Goal: Communication & Community: Answer question/provide support

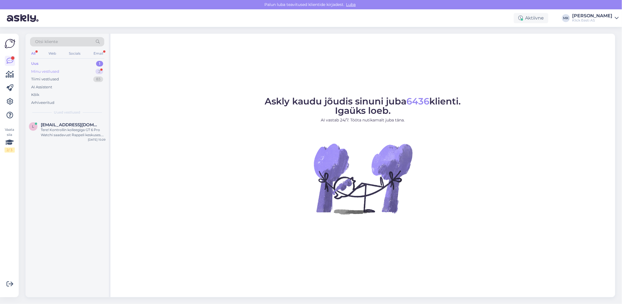
click at [43, 69] on div "Minu vestlused" at bounding box center [45, 72] width 28 height 6
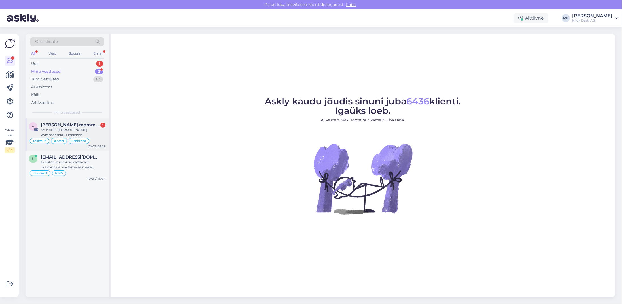
click at [82, 132] on div "Vs: KIIRE: [PERSON_NAME] kommentaari. Libalehed." at bounding box center [73, 132] width 65 height 10
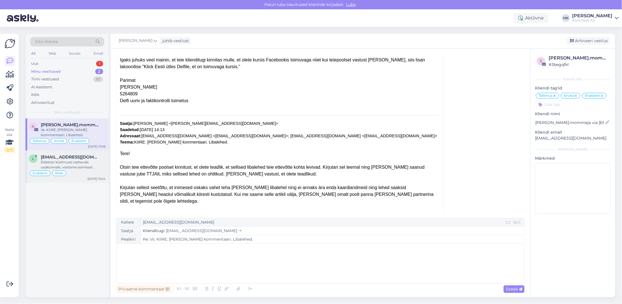
scroll to position [2921, 0]
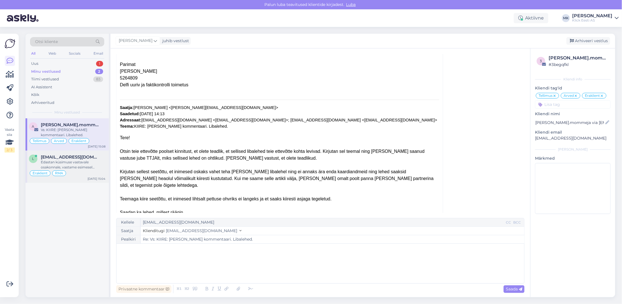
click at [67, 160] on div "Edastan küsimuse vastavale osakonnale, vastame esimesel võimalusel." at bounding box center [73, 165] width 65 height 10
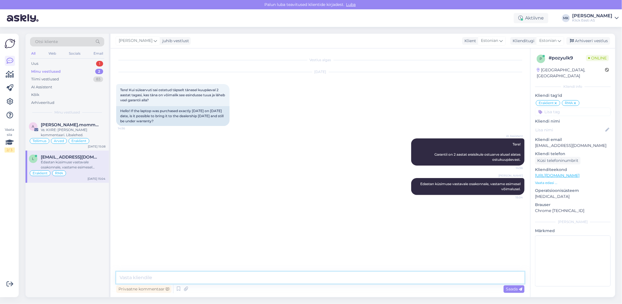
click at [155, 274] on textarea at bounding box center [320, 278] width 408 height 12
click at [132, 279] on textarea "Tere! Edastage palun enda ostuarve number, saame siis täpselt üle kontrollida" at bounding box center [320, 278] width 408 height 12
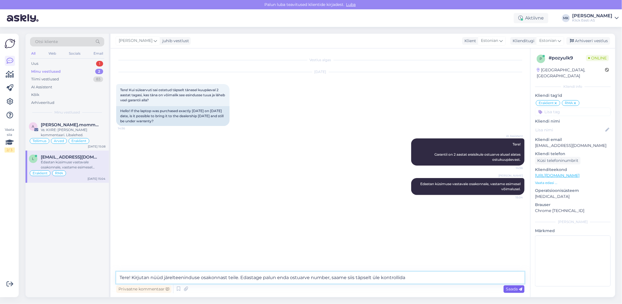
type textarea "Tere! Kirjutan nüüd järelteeninduse osakonnast teile. Edastage palun enda ostua…"
click at [510, 286] on div "Saada" at bounding box center [513, 289] width 21 height 8
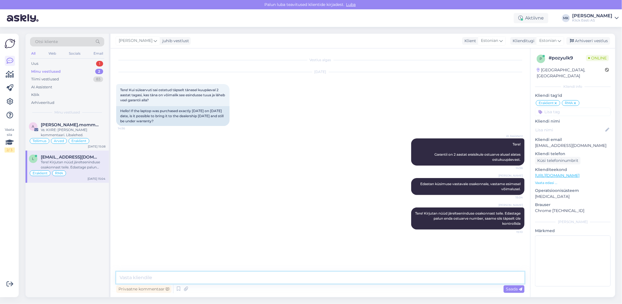
click at [141, 276] on textarea at bounding box center [320, 278] width 408 height 12
click at [61, 129] on div "Vs: KIIRE: [PERSON_NAME] kommentaari. Libalehed." at bounding box center [73, 132] width 65 height 10
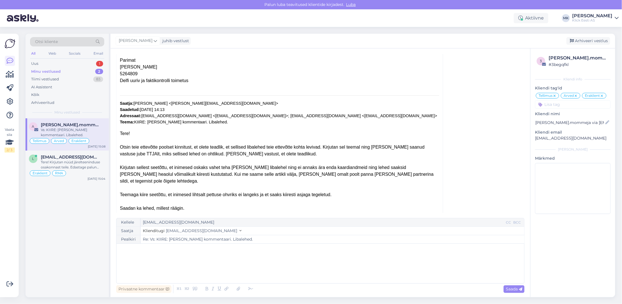
scroll to position [2918, 0]
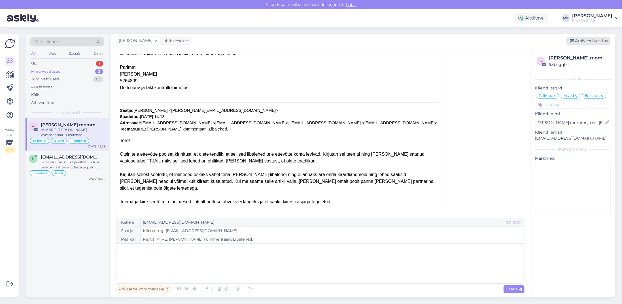
click at [593, 39] on div "Arhiveeri vestlus" at bounding box center [588, 41] width 44 height 8
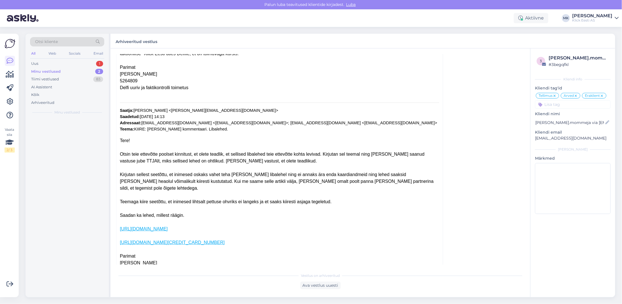
scroll to position [2841, 0]
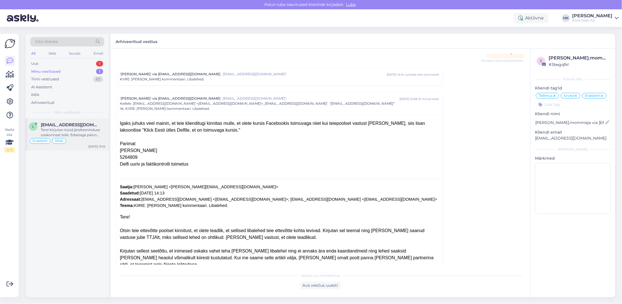
click at [94, 131] on div "Tere! Kirjutan nüüd järelteeninduse osakonnast teile. Edastage palun enda ostua…" at bounding box center [73, 132] width 65 height 10
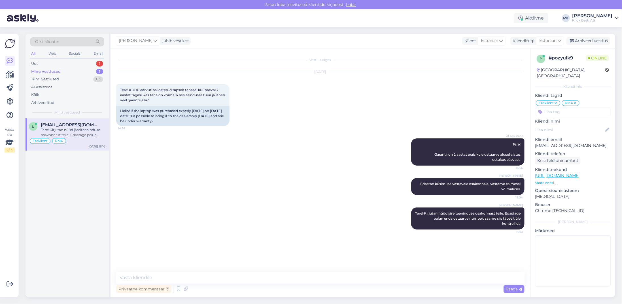
scroll to position [0, 0]
click at [54, 73] on div "Minu vestlused" at bounding box center [45, 72] width 29 height 6
drag, startPoint x: 153, startPoint y: 249, endPoint x: 134, endPoint y: 249, distance: 19.0
click at [134, 249] on div "Arve nr: S23022048 15:11" at bounding box center [136, 248] width 41 height 12
copy span "S23022048"
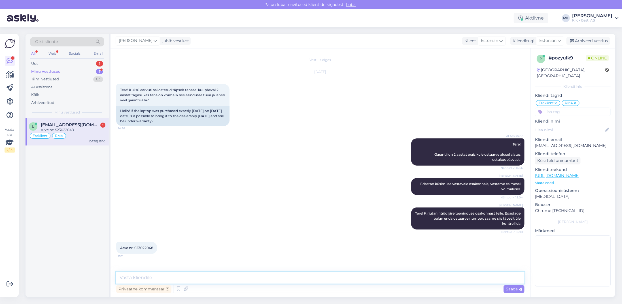
click at [150, 278] on textarea at bounding box center [320, 278] width 408 height 12
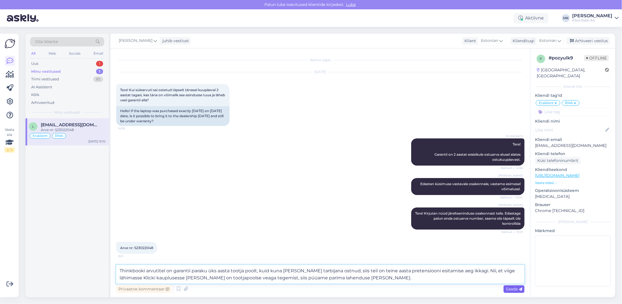
type textarea "Thinkbooki arvutitel on garantii paraku üks aasta tootja poolt, kuid kuna [PERS…"
click at [515, 289] on span "Saada" at bounding box center [513, 289] width 16 height 5
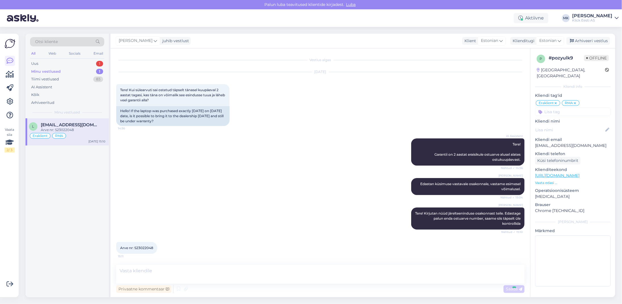
scroll to position [38, 0]
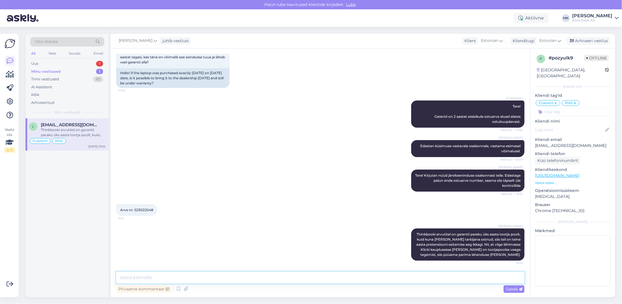
click at [168, 280] on textarea at bounding box center [320, 278] width 408 height 12
type textarea "Kindlasti [PERSON_NAME]"
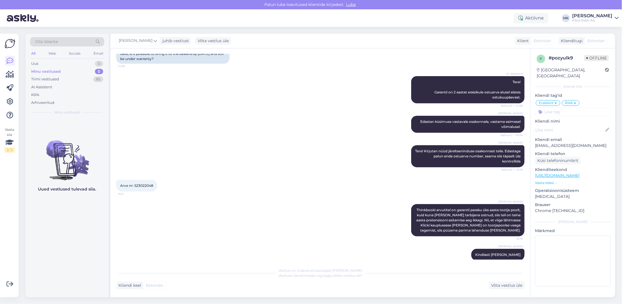
scroll to position [94, 0]
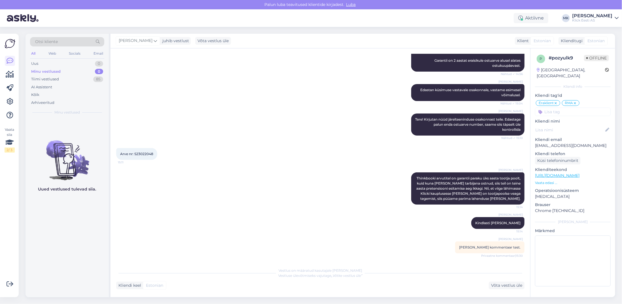
click at [66, 73] on div "Minu vestlused 0" at bounding box center [67, 72] width 74 height 8
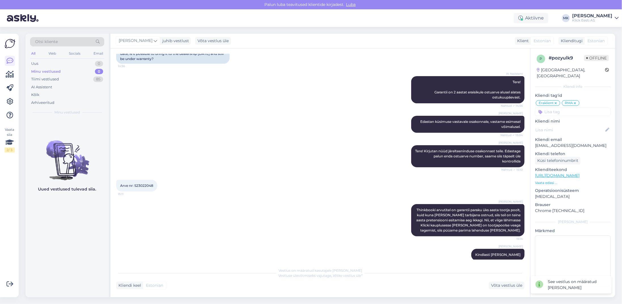
scroll to position [69, 0]
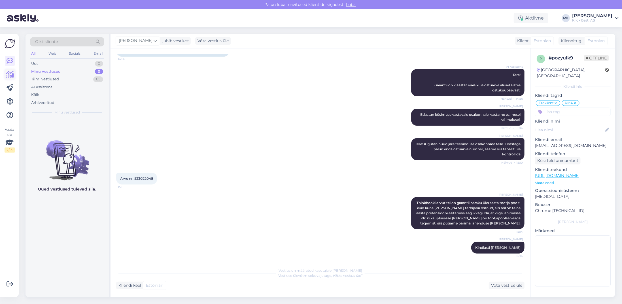
click at [6, 73] on icon at bounding box center [10, 74] width 8 height 7
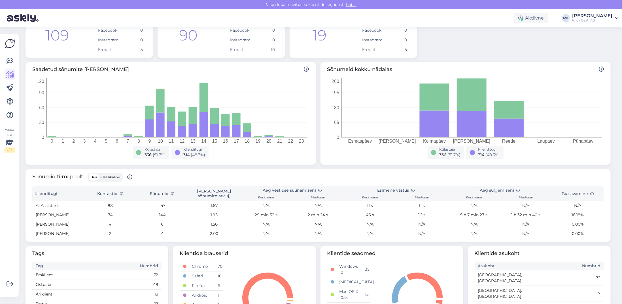
scroll to position [57, 0]
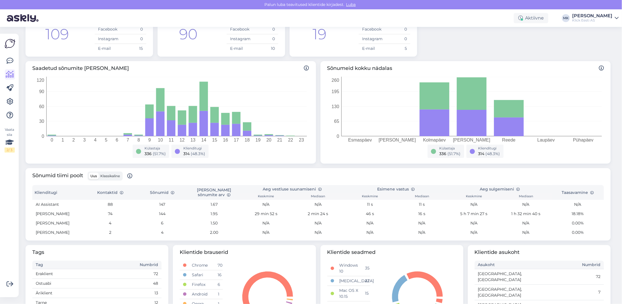
click at [10, 41] on img at bounding box center [10, 43] width 11 height 11
click at [8, 63] on icon at bounding box center [10, 60] width 7 height 7
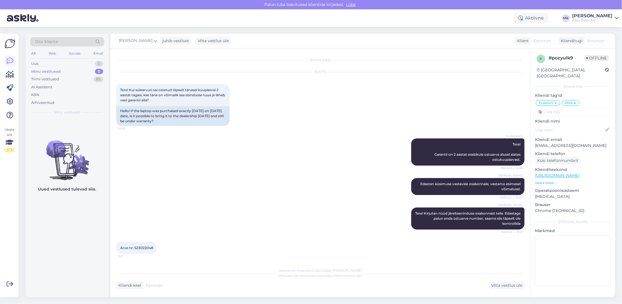
scroll to position [69, 0]
